Goal: Check status: Check status

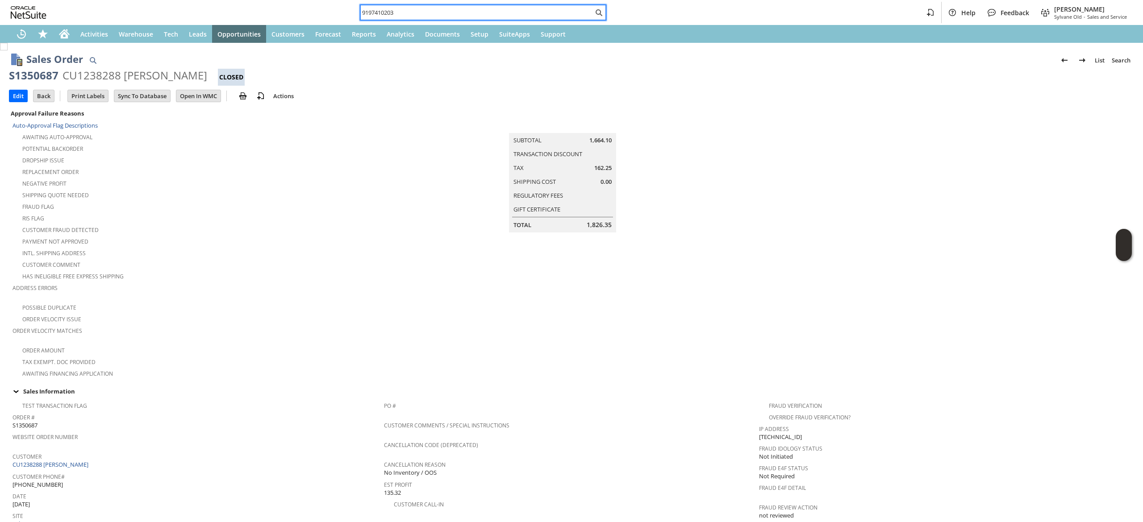
scroll to position [37, 0]
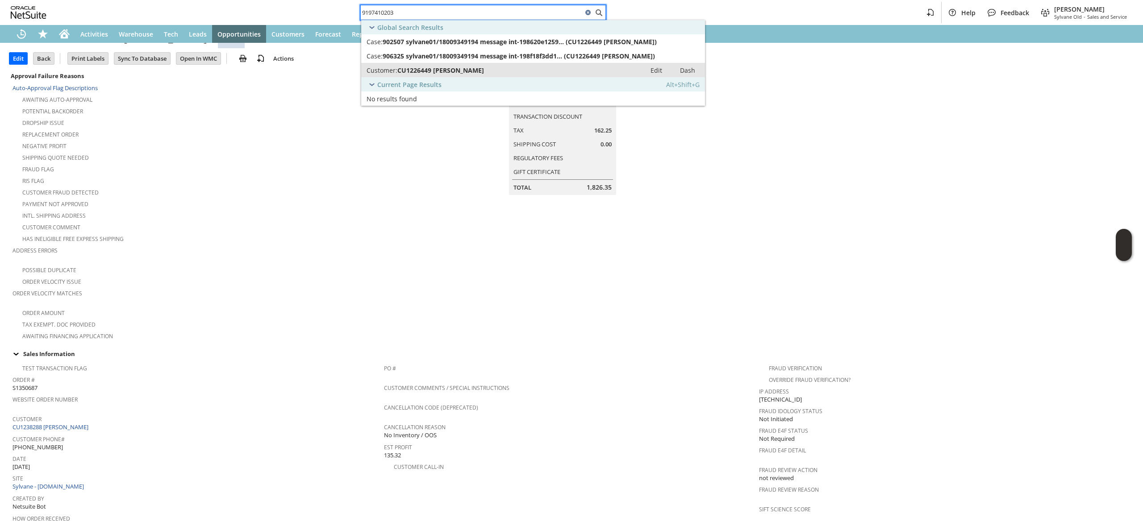
type input "9197410203"
click at [393, 68] on span "Customer:" at bounding box center [381, 70] width 31 height 8
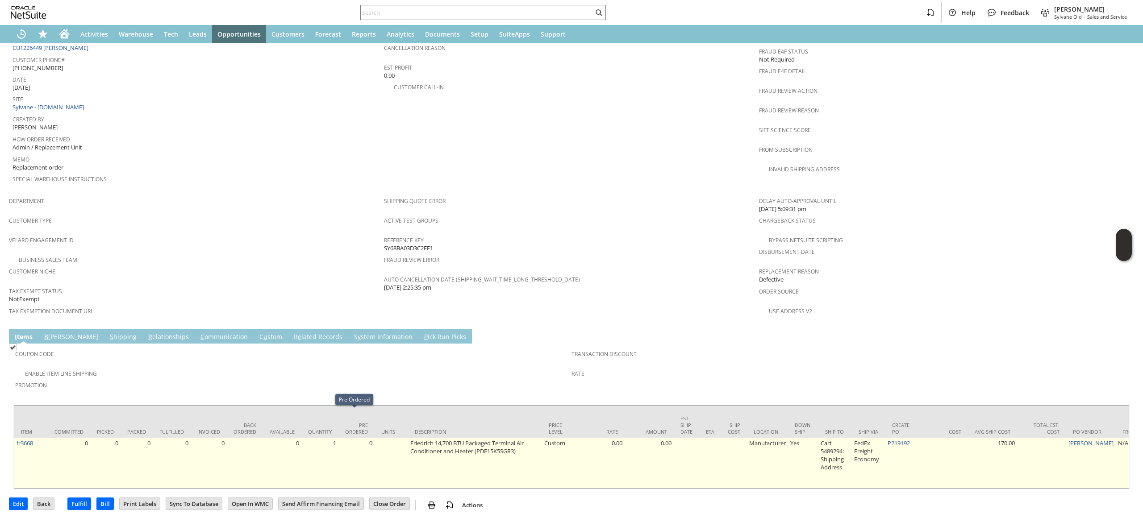
scroll to position [422, 0]
click at [906, 439] on link "P219192" at bounding box center [898, 443] width 22 height 8
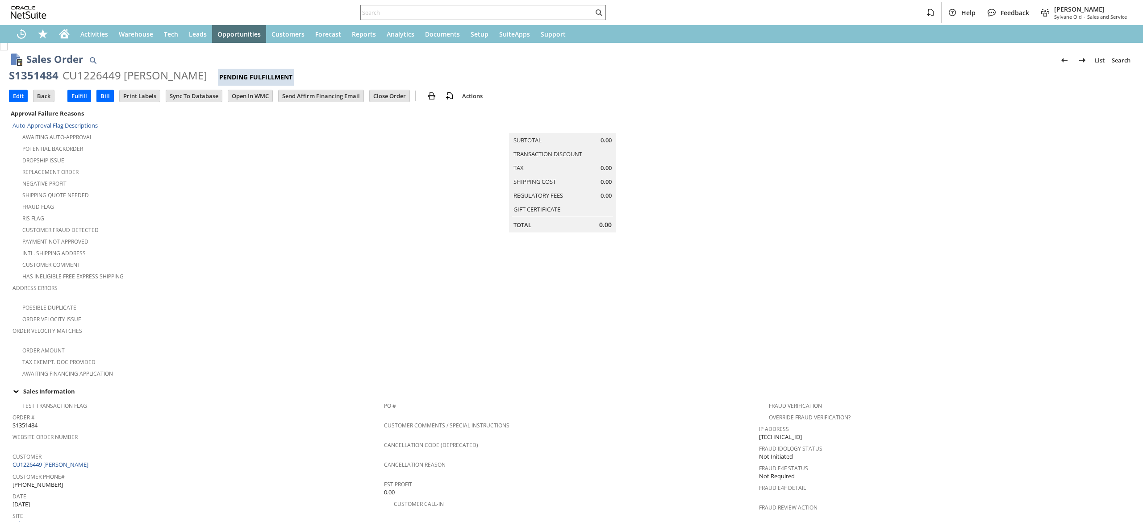
scroll to position [362, 0]
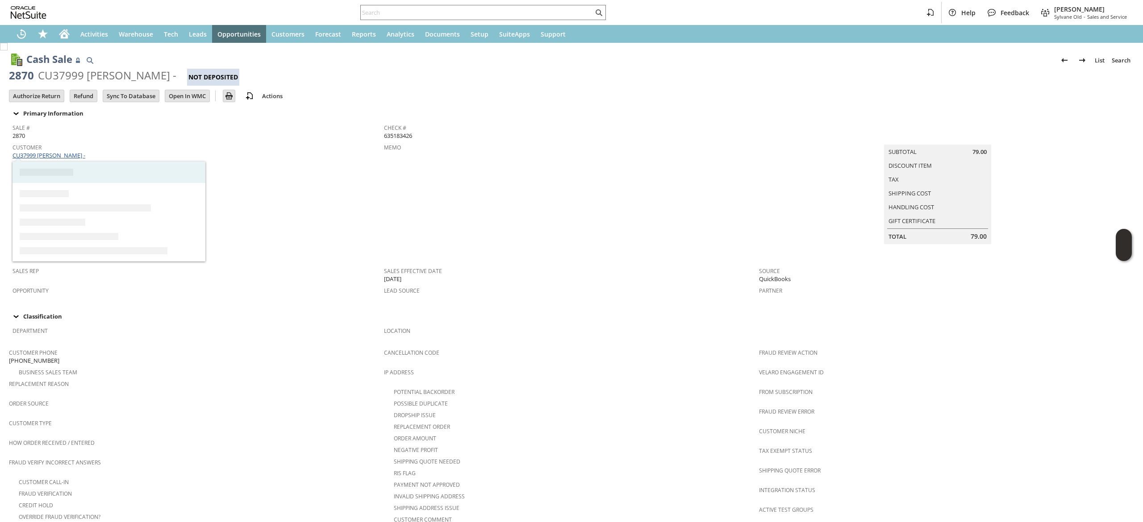
click at [50, 156] on link "CU37999 [PERSON_NAME] -" at bounding box center [49, 155] width 75 height 8
